Goal: Use online tool/utility: Utilize a website feature to perform a specific function

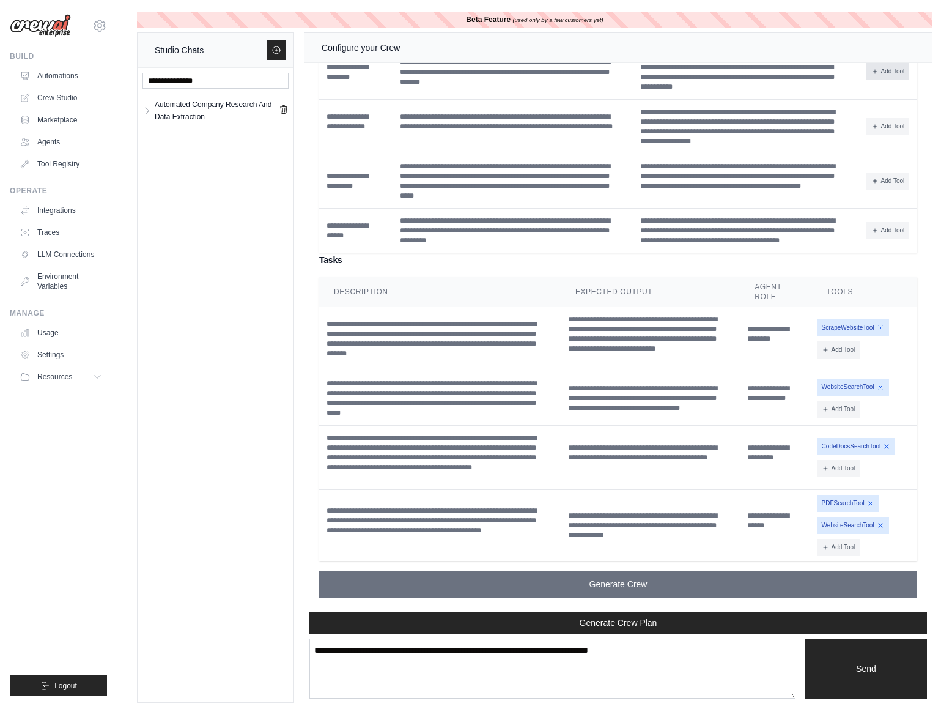
scroll to position [10, 0]
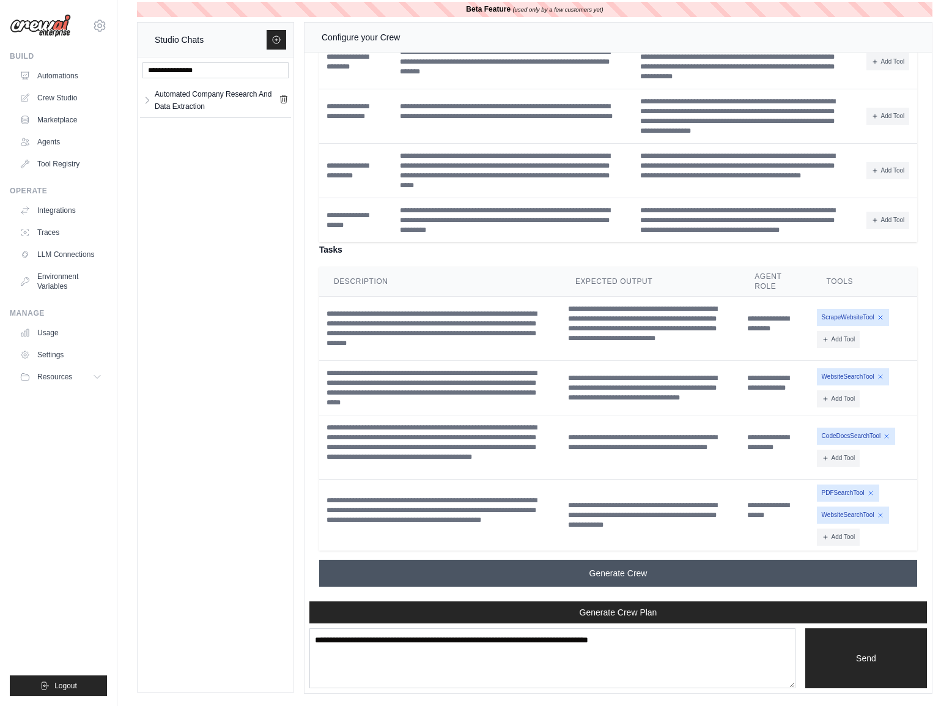
click at [624, 569] on span "Generate Crew" at bounding box center [619, 573] width 58 height 12
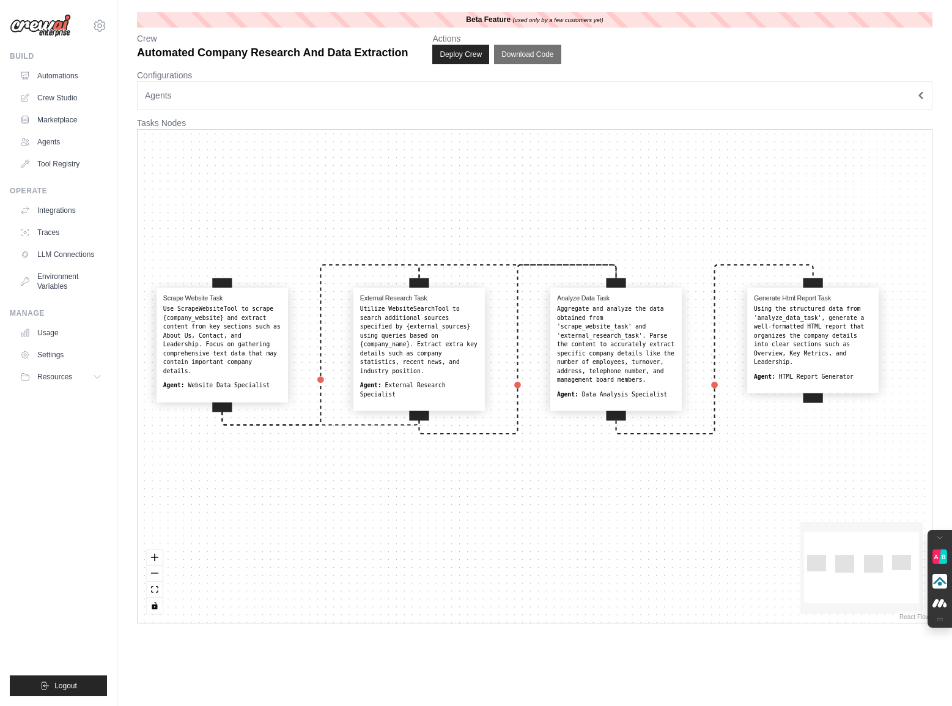
drag, startPoint x: 689, startPoint y: 504, endPoint x: 671, endPoint y: 500, distance: 18.7
click at [671, 500] on div "Scrape Website Task Use ScrapeWebsiteTool to scrape {company_website} and extra…" at bounding box center [535, 376] width 794 height 493
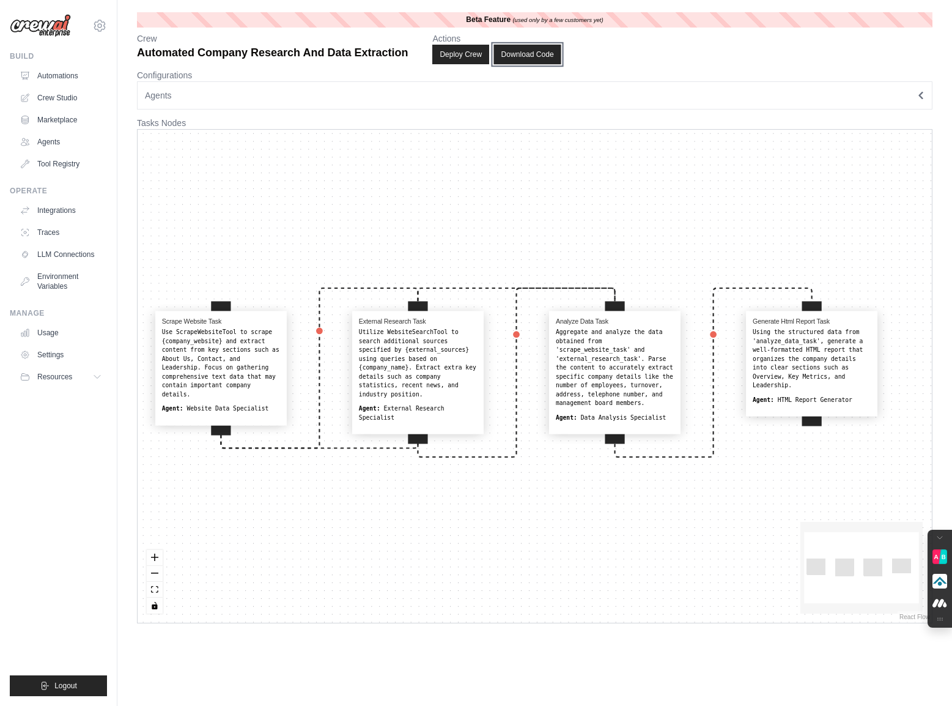
click at [539, 55] on button "Download Code" at bounding box center [527, 55] width 67 height 20
click at [59, 72] on link "Automations" at bounding box center [62, 76] width 92 height 20
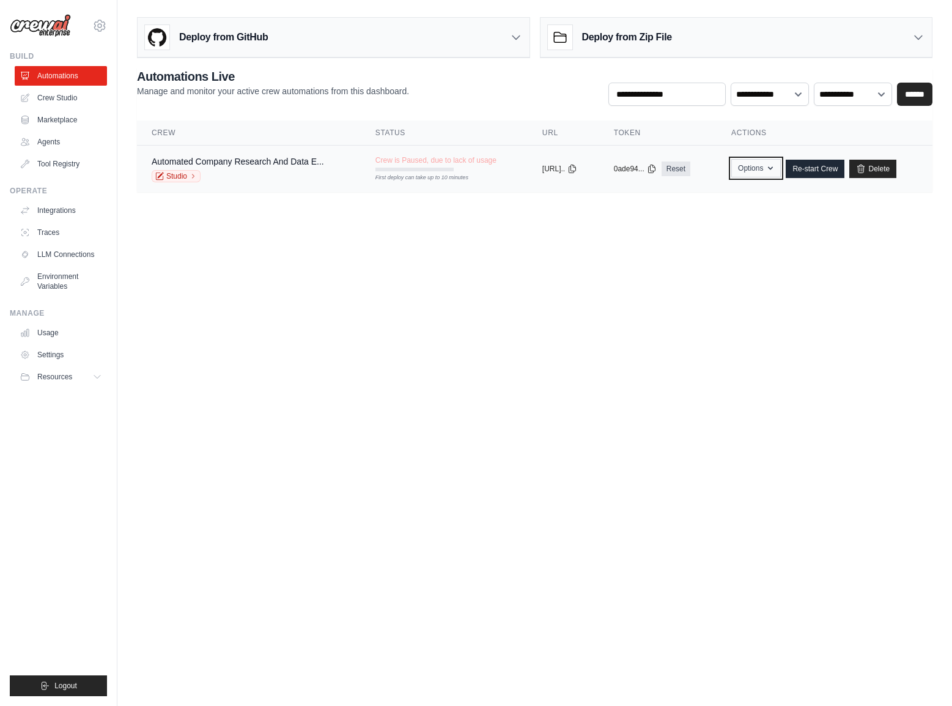
click at [781, 172] on button "Options" at bounding box center [756, 168] width 50 height 18
click at [569, 245] on body "[PERSON_NAME][EMAIL_ADDRESS][DOMAIN_NAME] Settings Build Automations Crew Studio" at bounding box center [476, 353] width 952 height 706
click at [56, 96] on link "Crew Studio" at bounding box center [62, 98] width 92 height 20
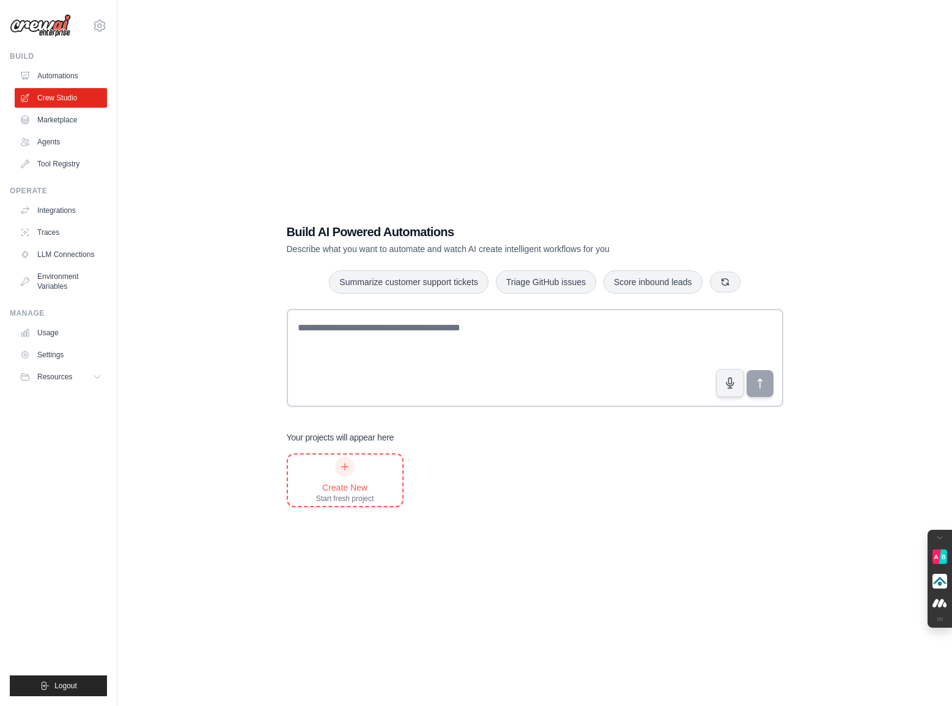
click at [349, 467] on icon at bounding box center [345, 467] width 10 height 10
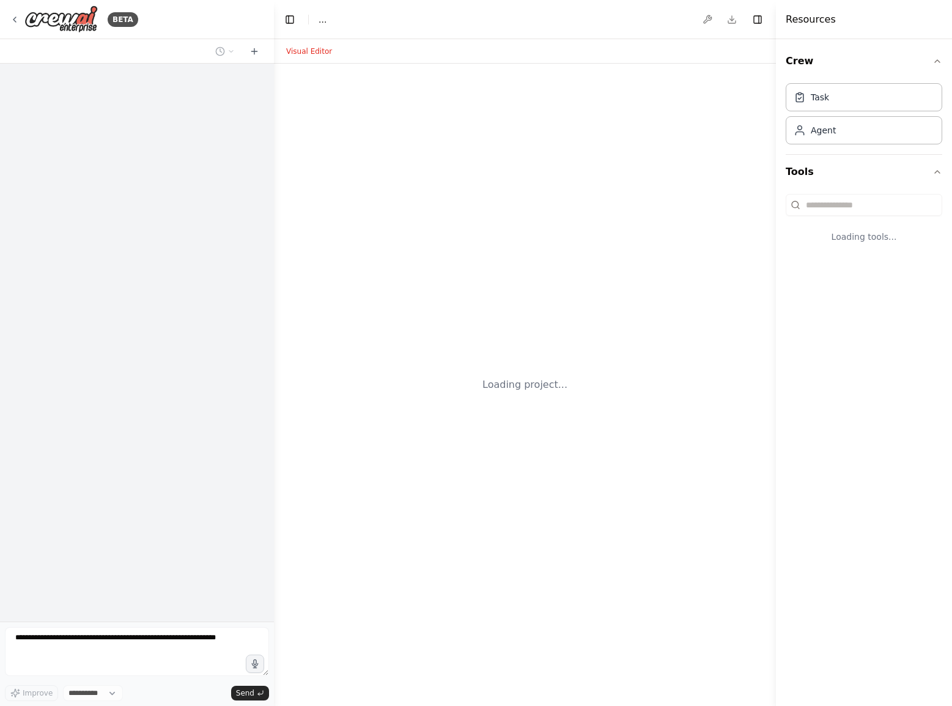
select select "****"
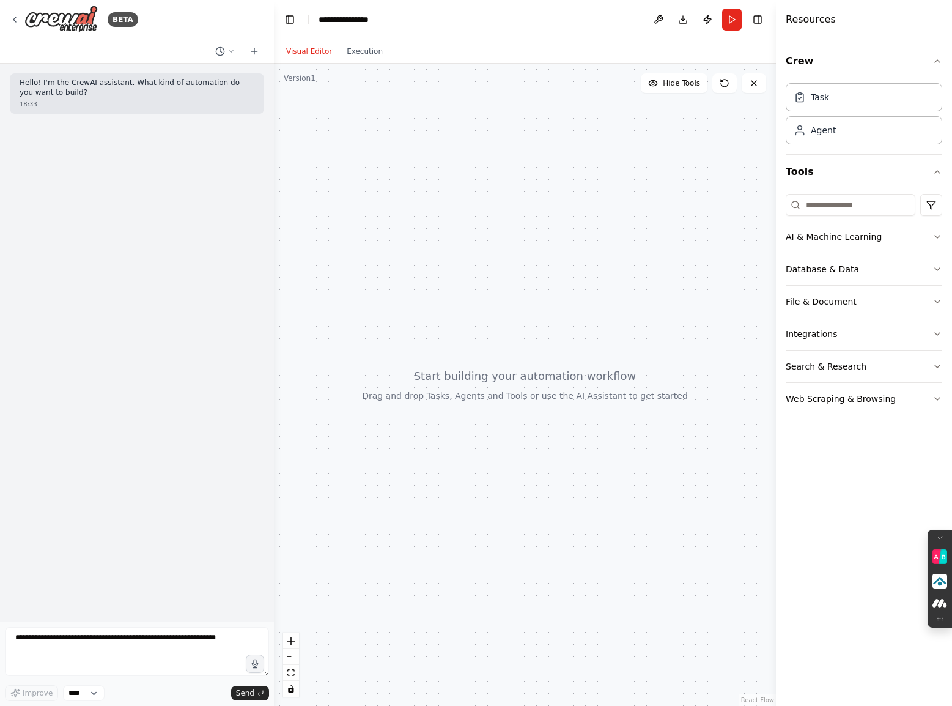
click at [944, 391] on div "Crew Task Agent Tools AI & Machine Learning Database & Data File & Document Int…" at bounding box center [864, 372] width 176 height 667
click at [939, 397] on icon "button" at bounding box center [938, 399] width 10 height 10
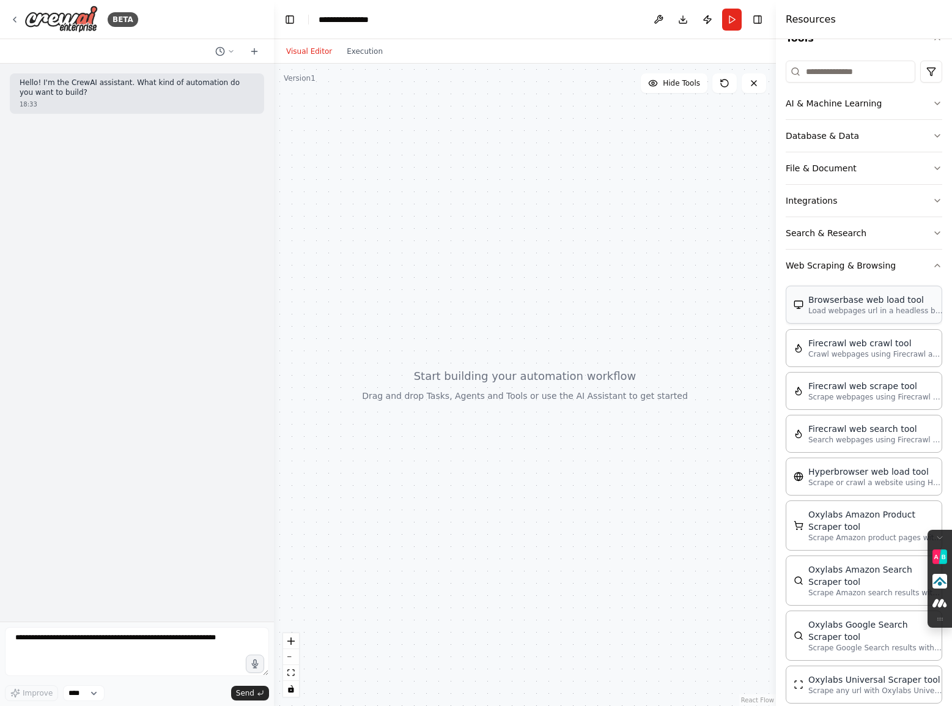
scroll to position [150, 0]
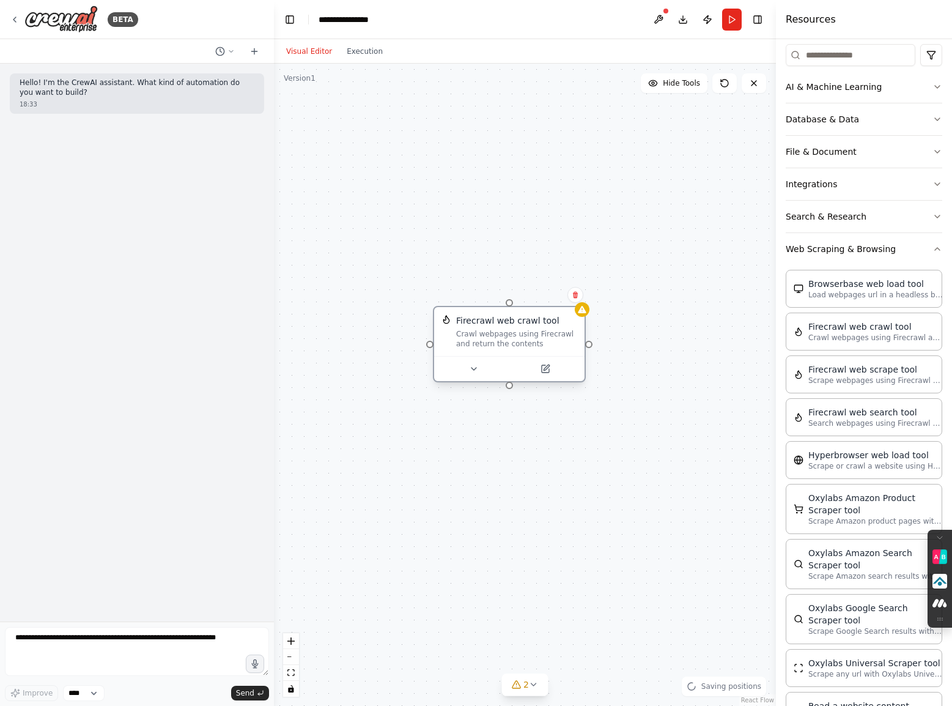
drag, startPoint x: 574, startPoint y: 346, endPoint x: 519, endPoint y: 327, distance: 58.2
click at [513, 329] on div "Crawl webpages using Firecrawl and return the contents" at bounding box center [516, 339] width 121 height 20
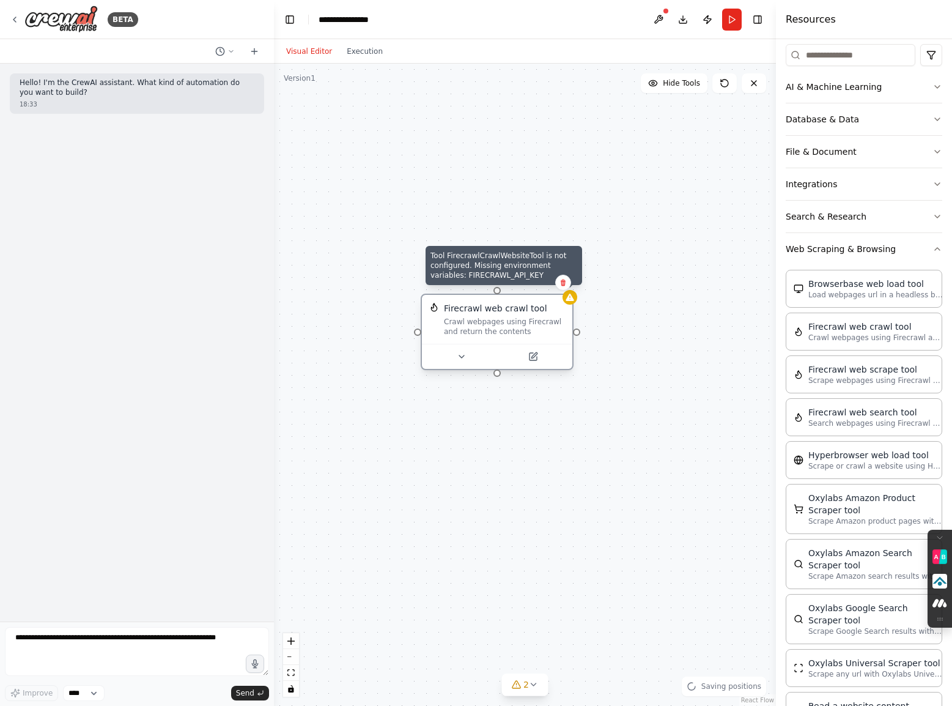
click at [569, 303] on div at bounding box center [570, 297] width 15 height 15
click at [569, 297] on icon at bounding box center [570, 297] width 8 height 7
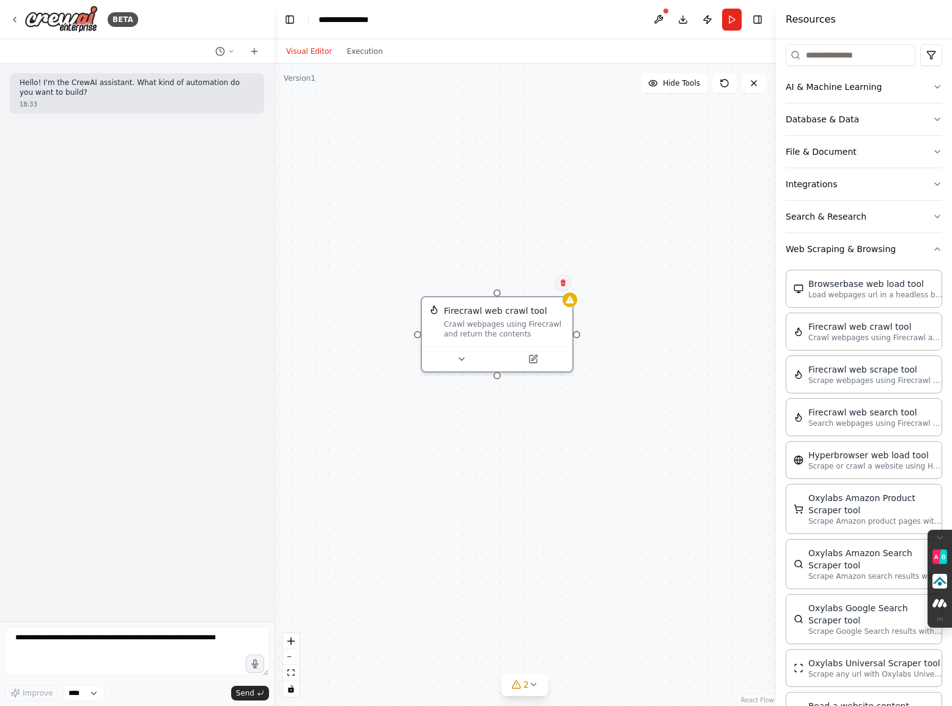
click at [565, 280] on icon at bounding box center [563, 282] width 5 height 7
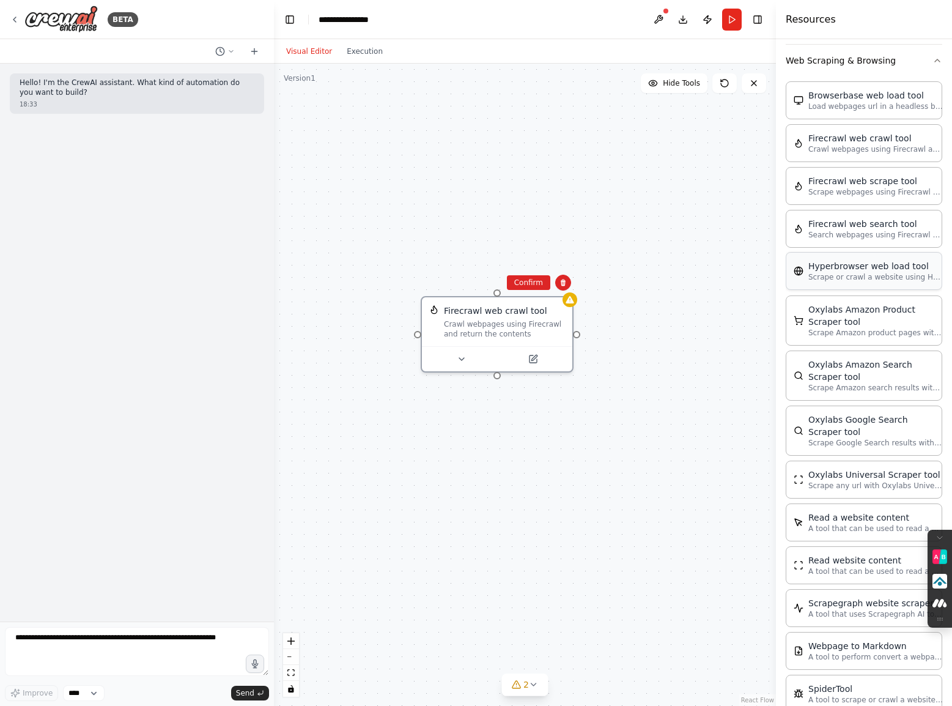
scroll to position [418, 0]
